Goal: Task Accomplishment & Management: Manage account settings

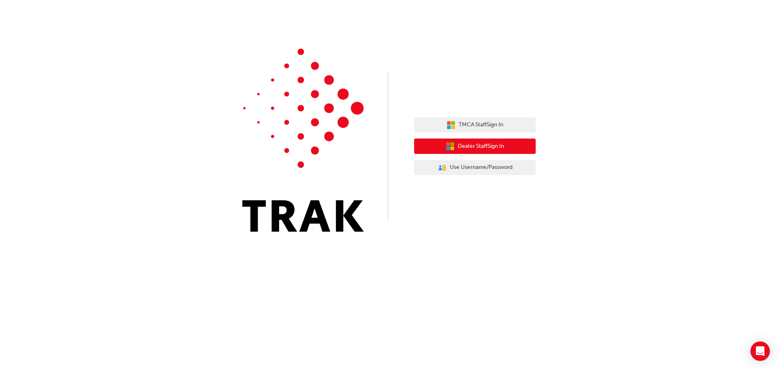
click at [497, 147] on span "Dealer Staff Sign In" at bounding box center [481, 146] width 46 height 9
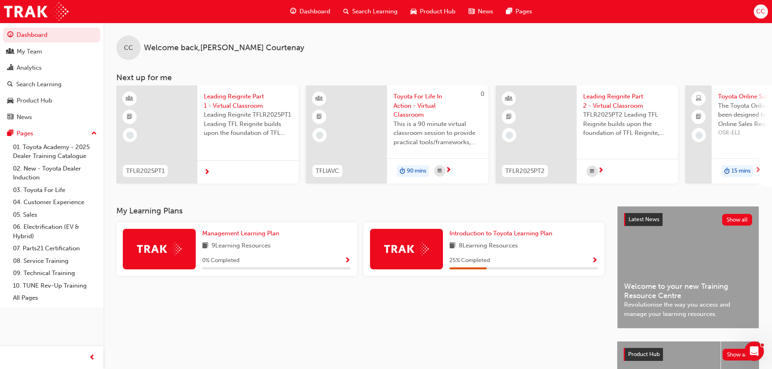
click at [414, 104] on span "Toyota For Life In Action - Virtual Classroom" at bounding box center [437, 106] width 88 height 28
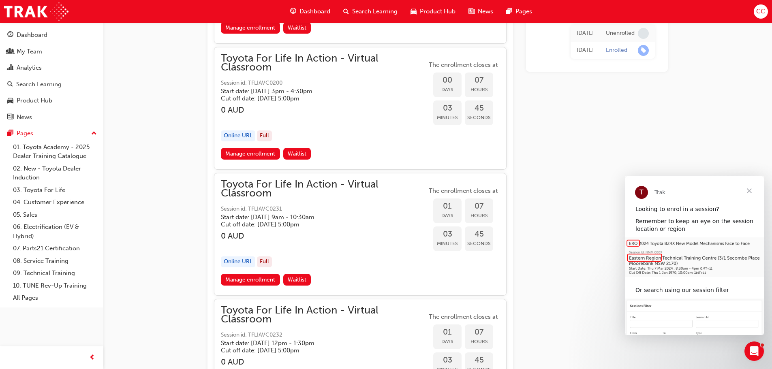
scroll to position [1310, 0]
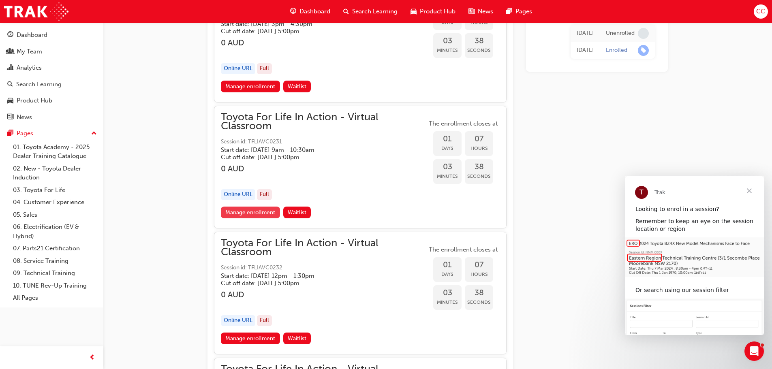
click at [242, 214] on link "Manage enrollment" at bounding box center [250, 213] width 59 height 12
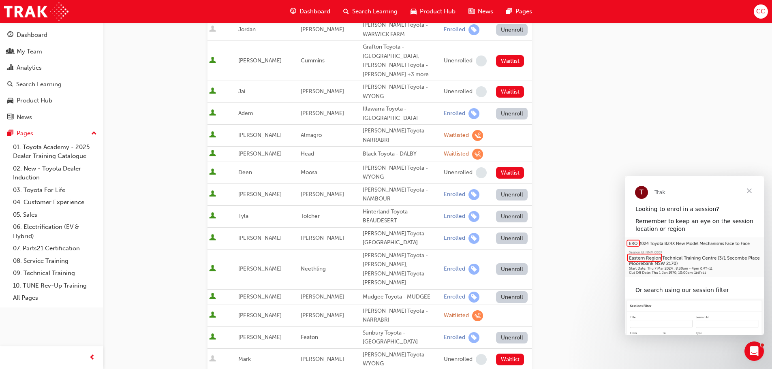
scroll to position [243, 0]
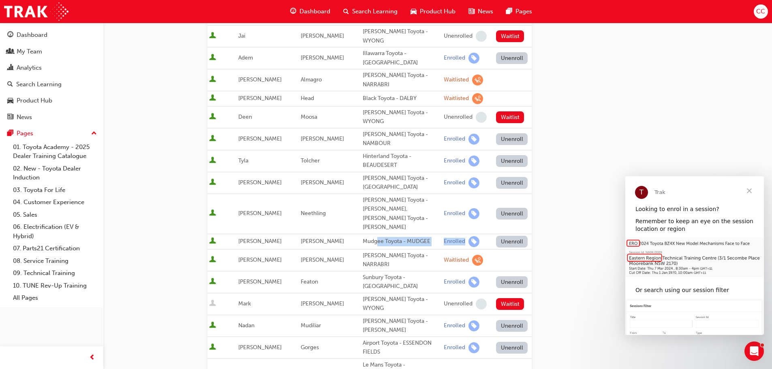
drag, startPoint x: 386, startPoint y: 203, endPoint x: 492, endPoint y: 204, distance: 106.1
click at [492, 234] on tr "Brittany Skinner Mudgee Toyota - MUDGEE Enrolled Unenroll" at bounding box center [369, 241] width 324 height 15
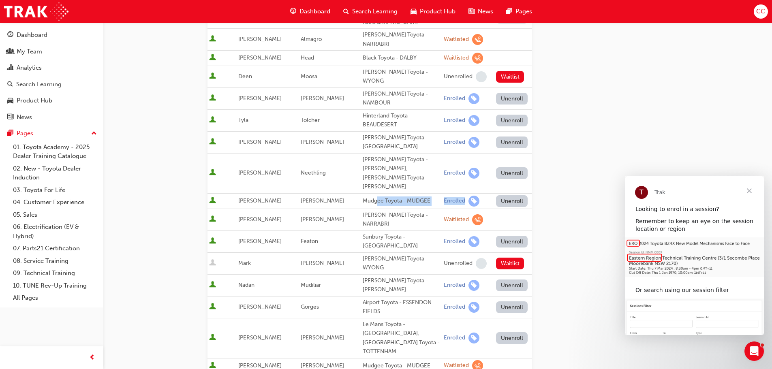
click at [514, 195] on button "Unenroll" at bounding box center [512, 201] width 32 height 12
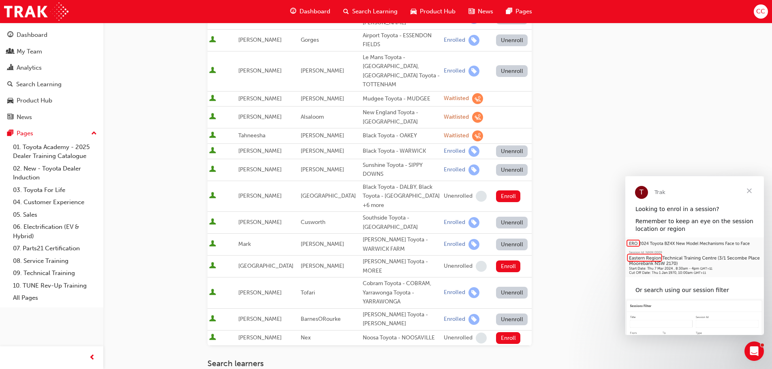
scroll to position [661, 0]
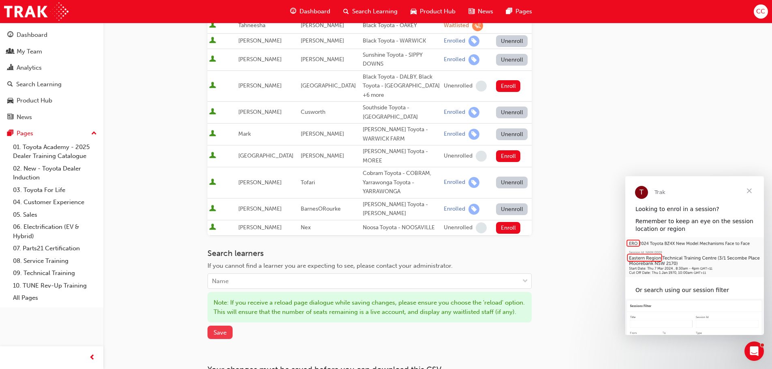
click at [218, 329] on span "Save" at bounding box center [219, 332] width 13 height 7
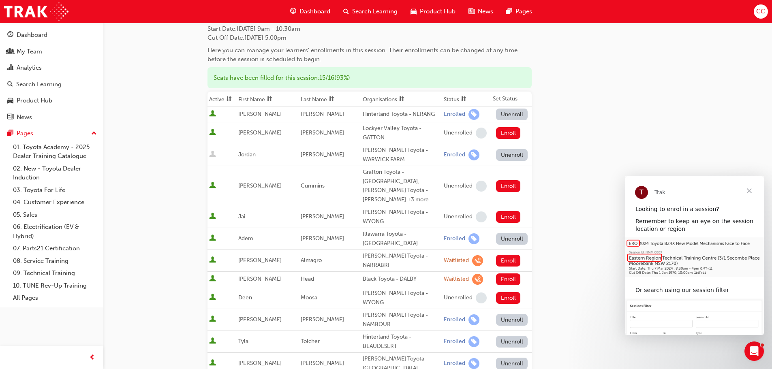
scroll to position [0, 0]
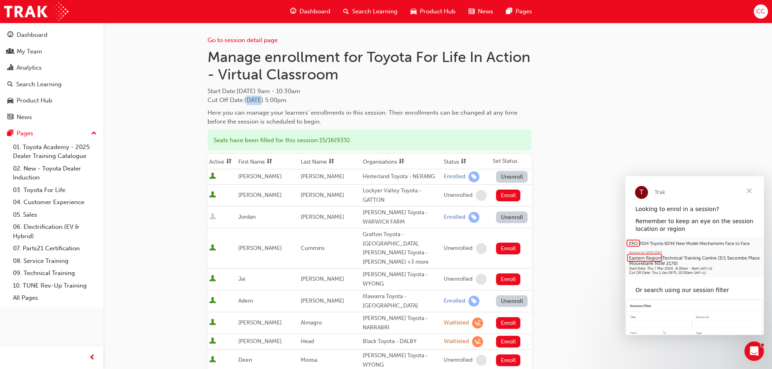
click at [266, 99] on span "Cut Off Date : Wed 24 Sep 2025, 5:00pm" at bounding box center [246, 99] width 79 height 7
drag, startPoint x: 322, startPoint y: 140, endPoint x: 336, endPoint y: 139, distance: 13.8
click at [336, 139] on div "Seats have been filled for this session : 15 / 16 ( 93% )" at bounding box center [369, 140] width 324 height 21
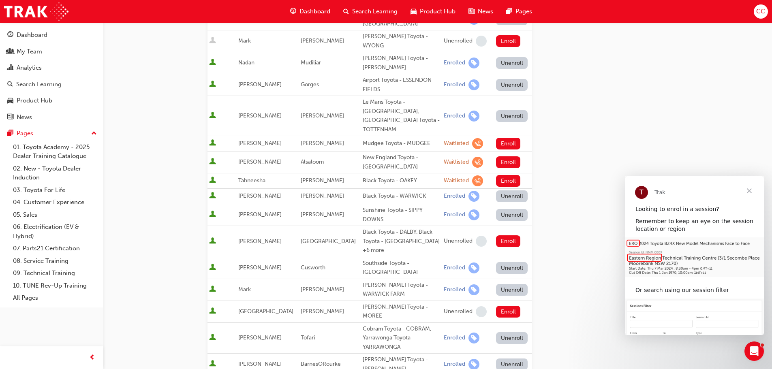
scroll to position [486, 0]
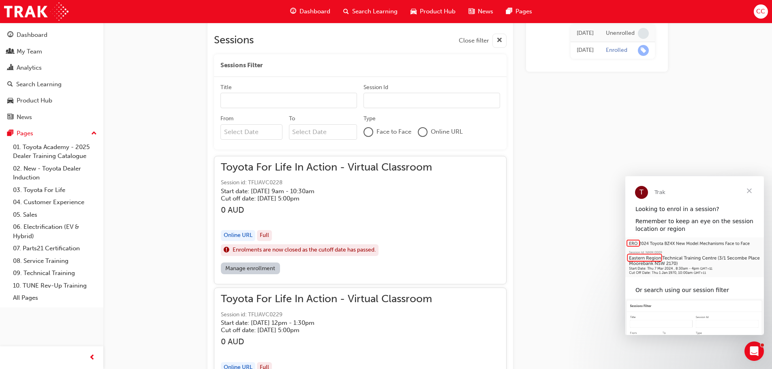
scroll to position [1310, 0]
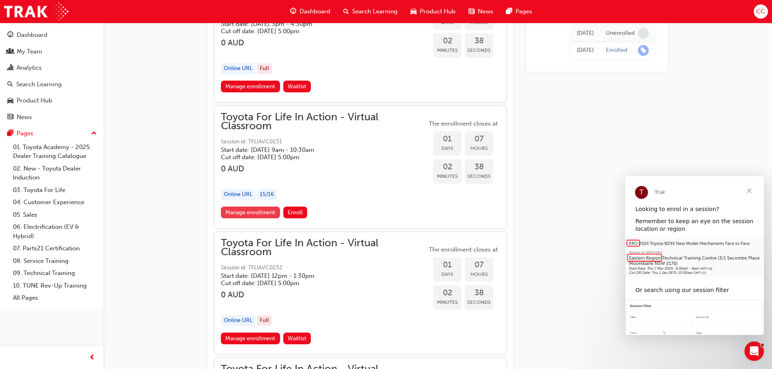
click at [251, 210] on link "Manage enrollment" at bounding box center [250, 213] width 59 height 12
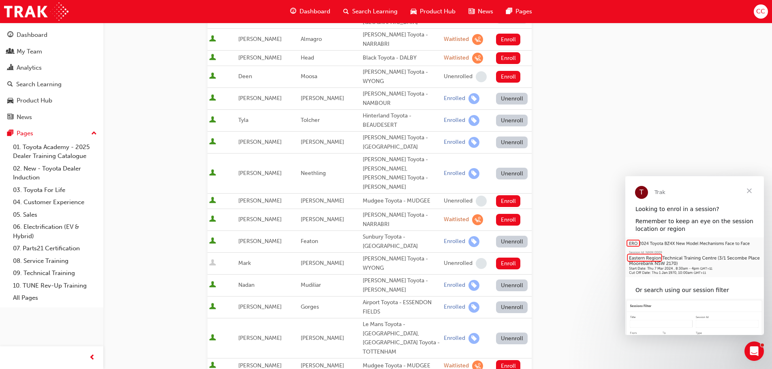
scroll to position [446, 0]
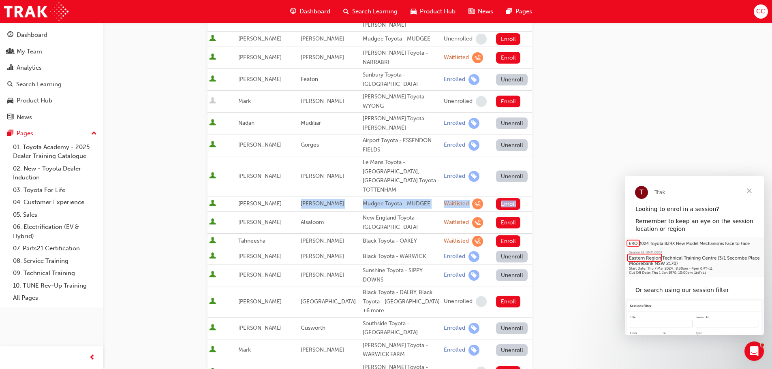
drag, startPoint x: 296, startPoint y: 136, endPoint x: 524, endPoint y: 130, distance: 228.9
click at [524, 196] on tr "Michelle Wells Mudgee Toyota - MUDGEE Waitlisted Enroll" at bounding box center [369, 203] width 324 height 15
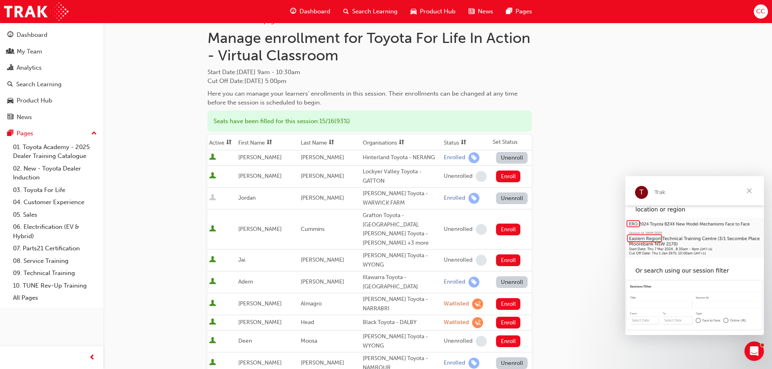
scroll to position [0, 0]
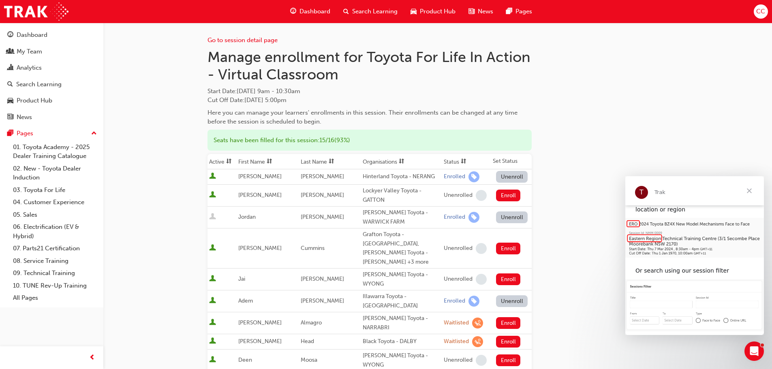
click at [767, 15] on div "Dashboard Search Learning Product Hub News Pages CC" at bounding box center [386, 11] width 772 height 23
click at [760, 15] on span "CC" at bounding box center [760, 11] width 9 height 9
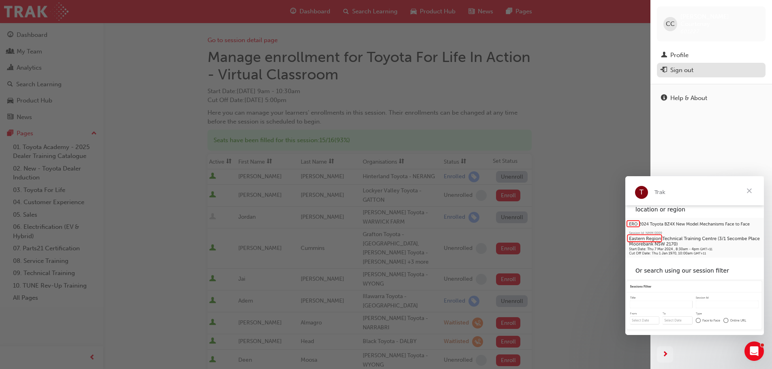
click at [689, 66] on div "Sign out" at bounding box center [681, 70] width 23 height 9
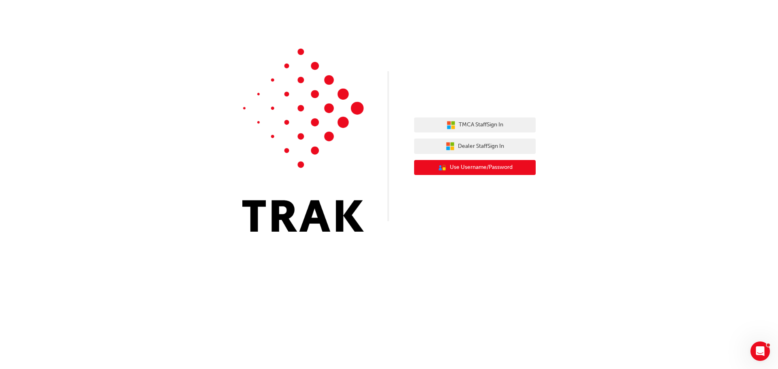
click at [492, 165] on span "Use Username/Password" at bounding box center [481, 167] width 63 height 9
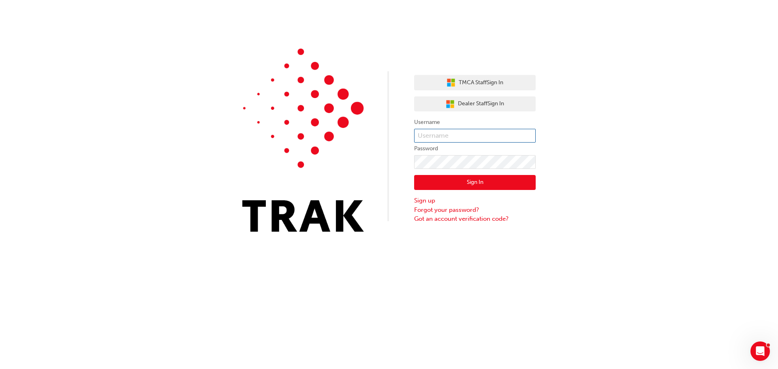
type input "553726"
click at [469, 185] on button "Sign In" at bounding box center [475, 182] width 122 height 15
